Goal: Transaction & Acquisition: Subscribe to service/newsletter

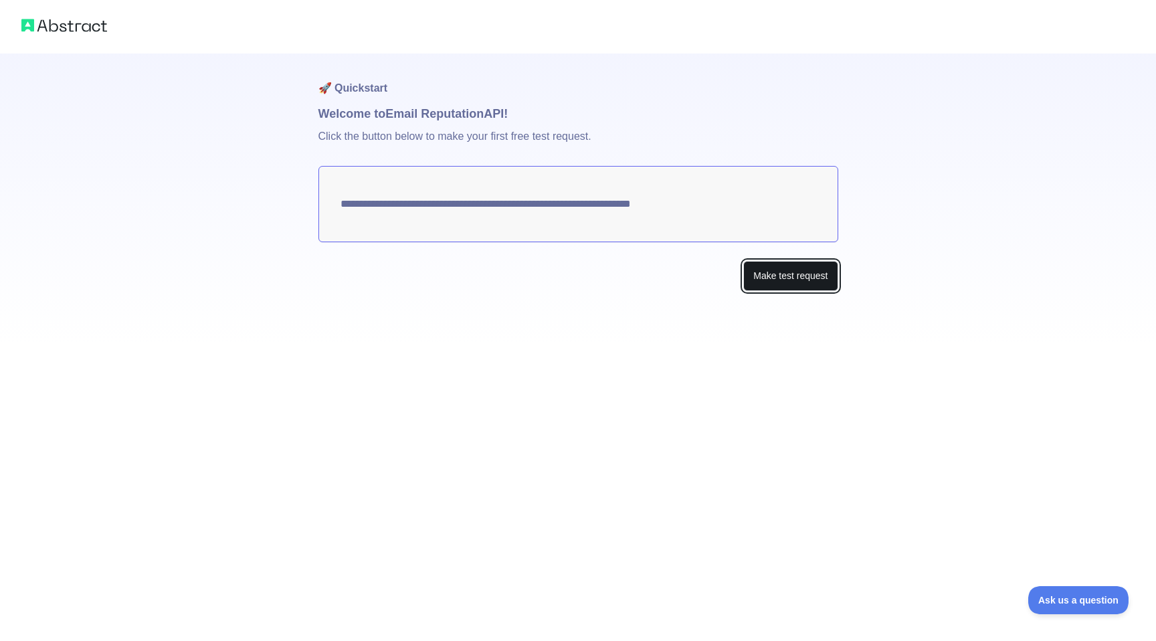
click at [754, 262] on button "Make test request" at bounding box center [790, 276] width 94 height 30
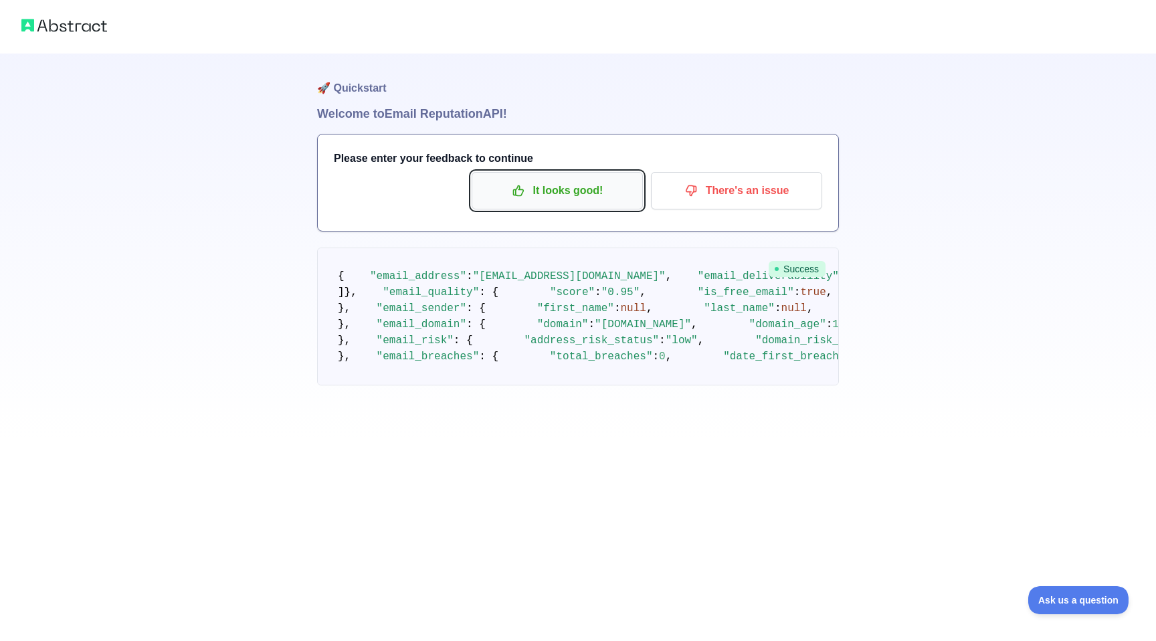
click at [590, 191] on p "It looks good!" at bounding box center [557, 190] width 151 height 23
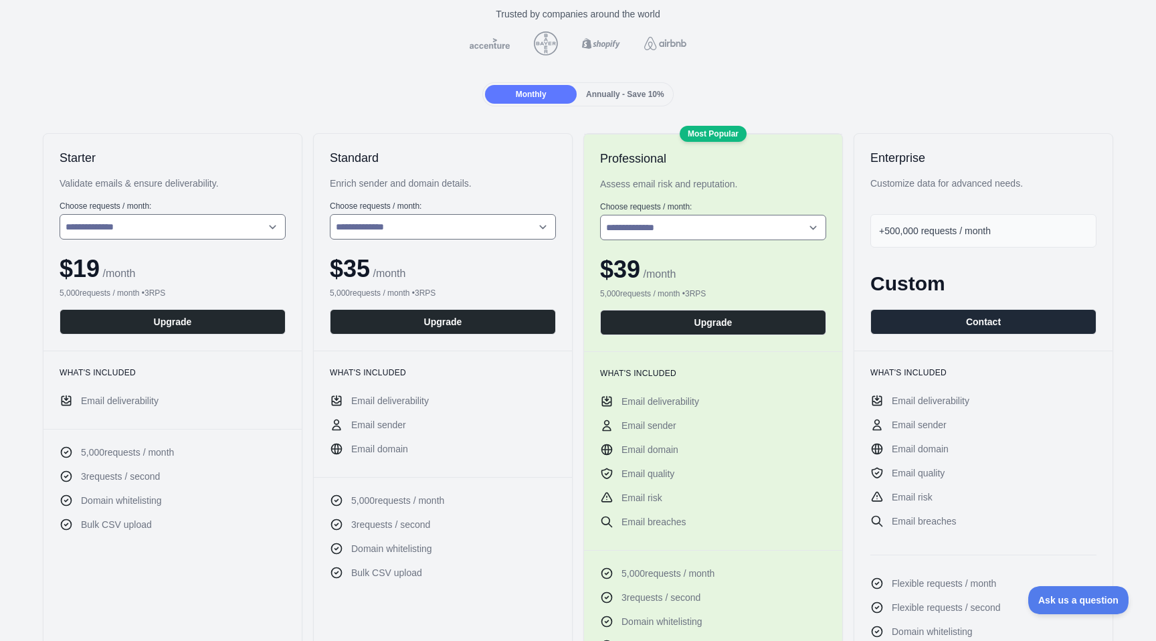
scroll to position [125, 0]
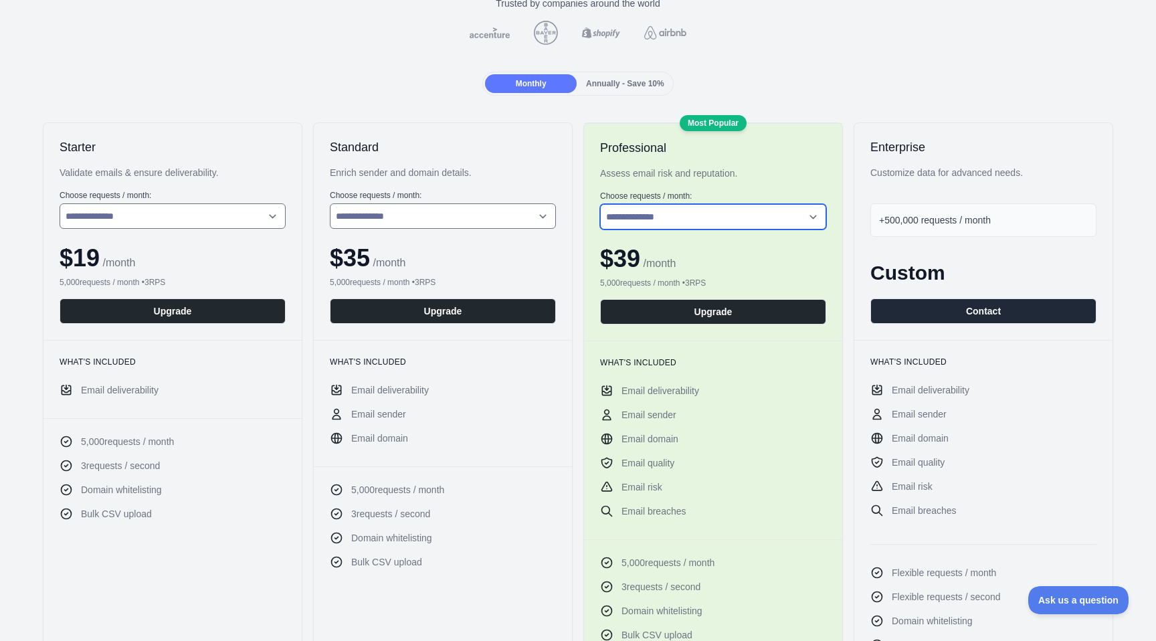
click at [648, 213] on select "**********" at bounding box center [713, 216] width 226 height 25
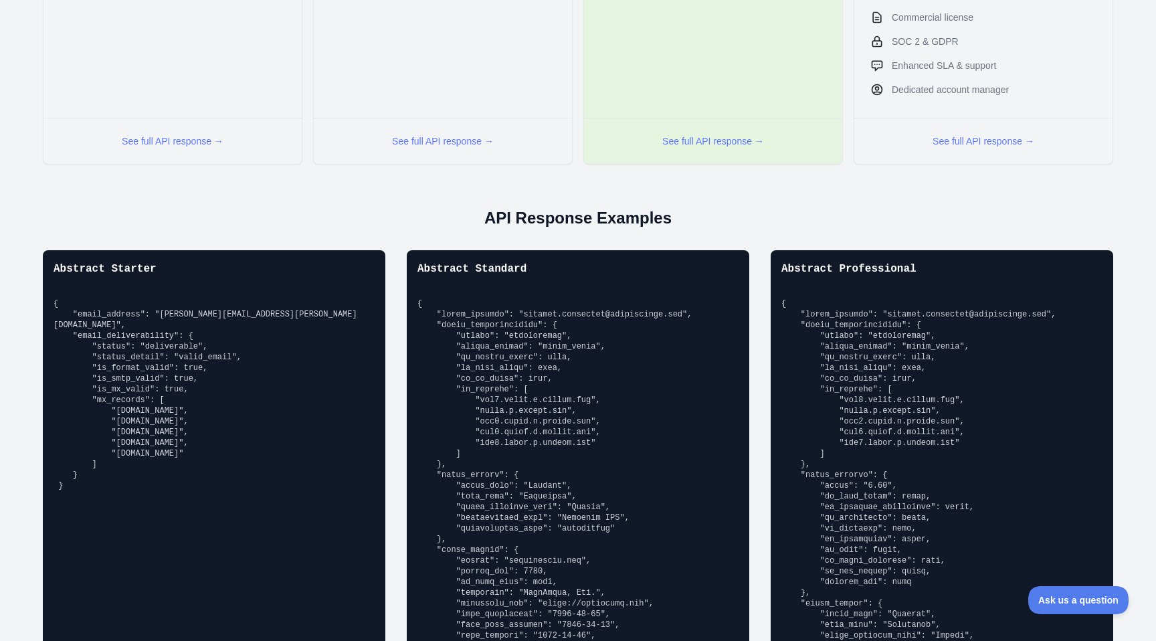
scroll to position [803, 0]
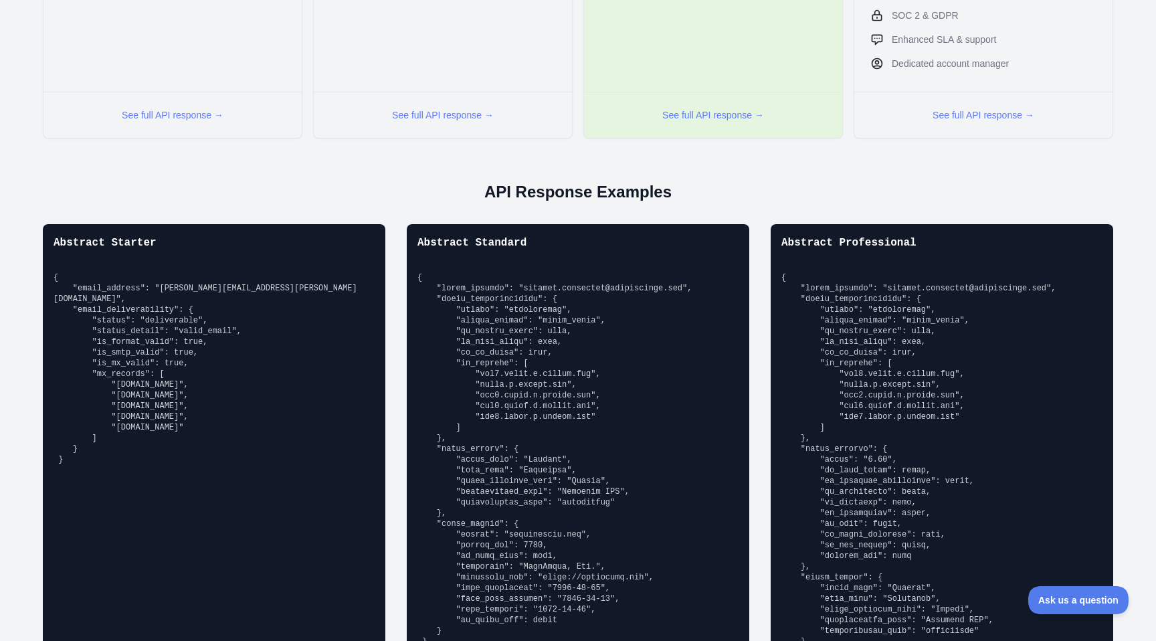
click at [741, 265] on div "Abstract Standard" at bounding box center [578, 558] width 343 height 669
